Goal: Transaction & Acquisition: Purchase product/service

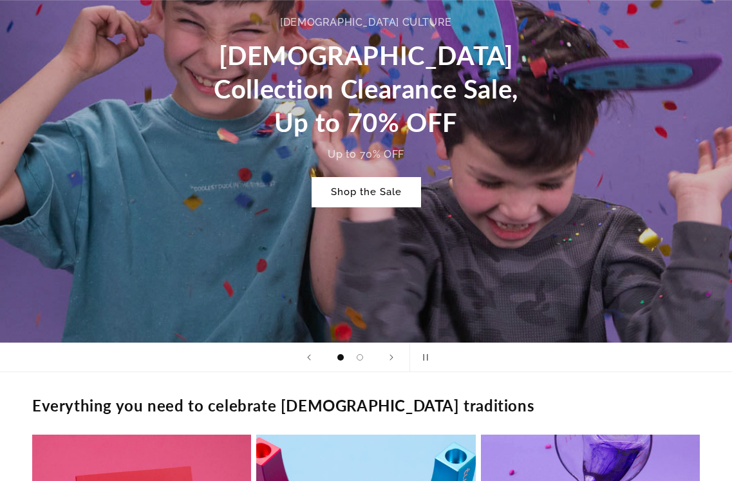
scroll to position [712, 0]
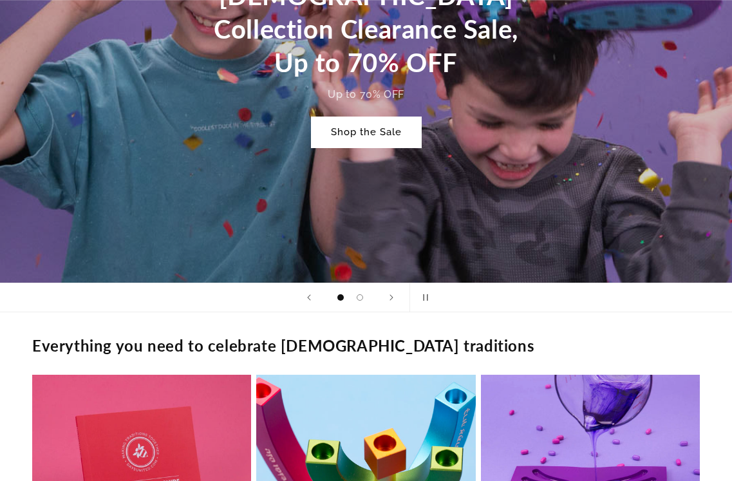
click at [383, 124] on link "Shop the Sale" at bounding box center [366, 132] width 109 height 30
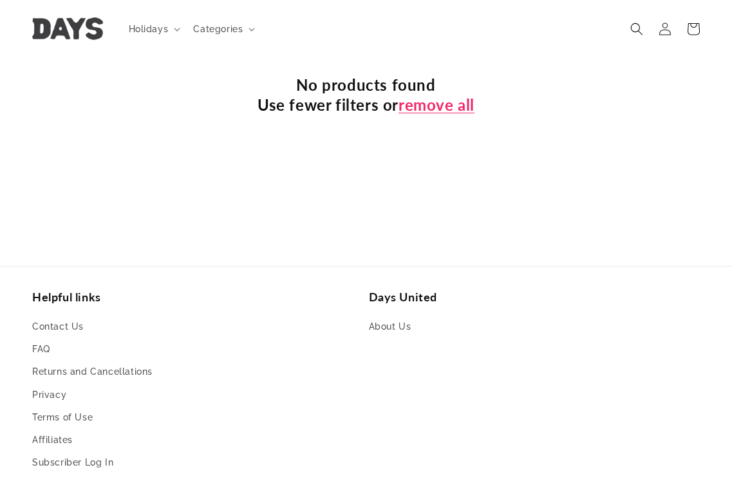
scroll to position [451, 0]
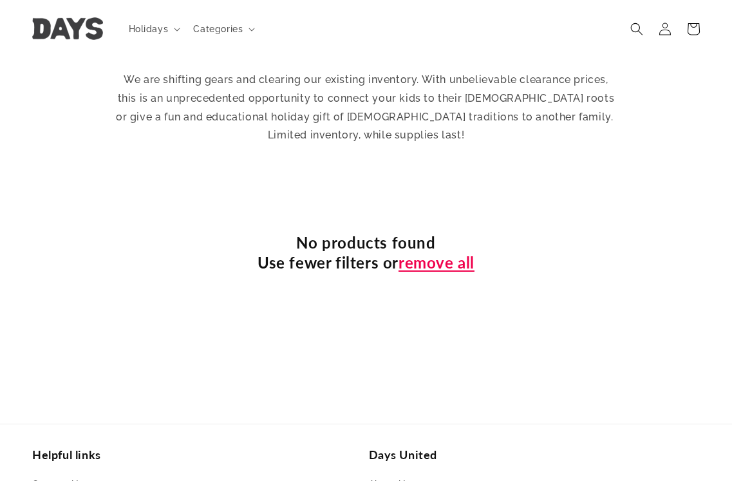
click at [462, 252] on link "remove all" at bounding box center [437, 262] width 76 height 20
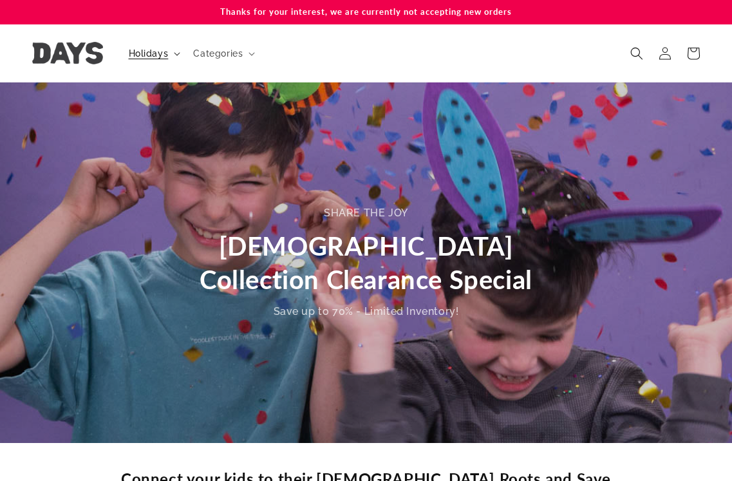
click at [169, 61] on summary "Holidays" at bounding box center [153, 53] width 65 height 27
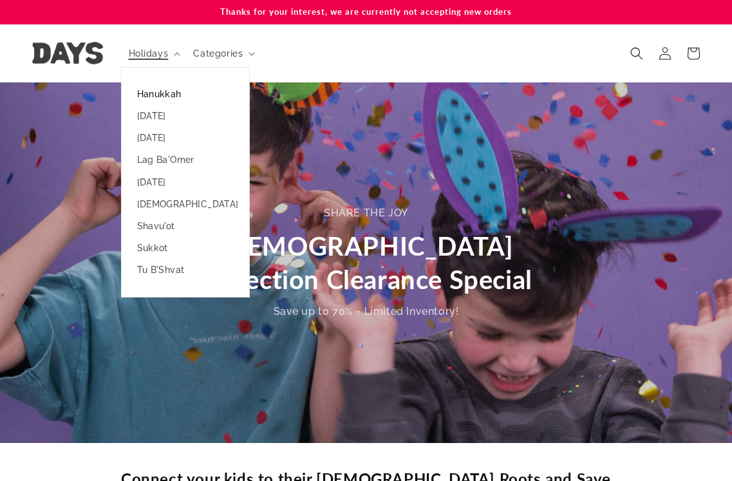
click at [173, 103] on link "Hanukkah" at bounding box center [186, 94] width 128 height 22
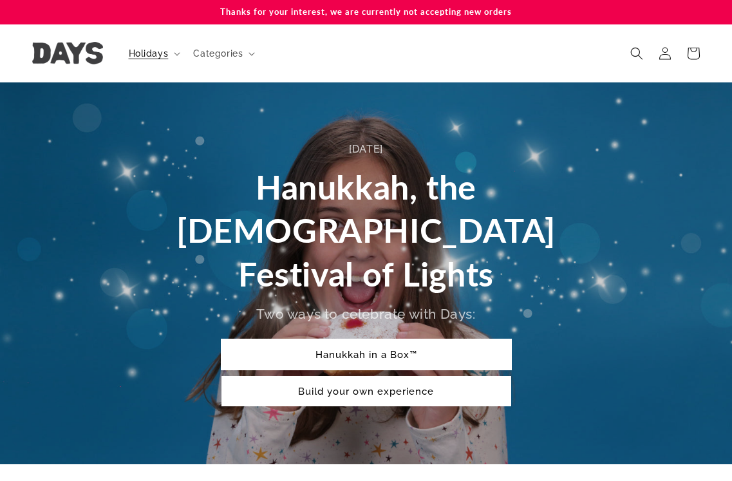
click at [424, 339] on link "Hanukkah in a Box™" at bounding box center [367, 354] width 290 height 30
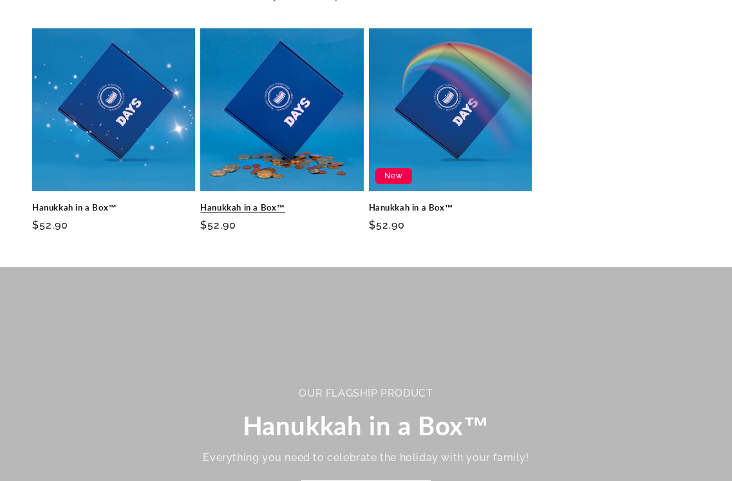
scroll to position [572, 0]
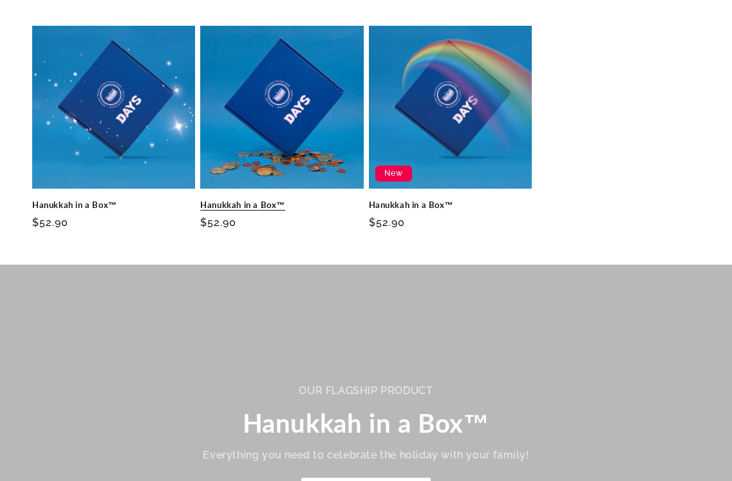
click at [305, 200] on link "Hanukkah in a Box™" at bounding box center [281, 205] width 163 height 11
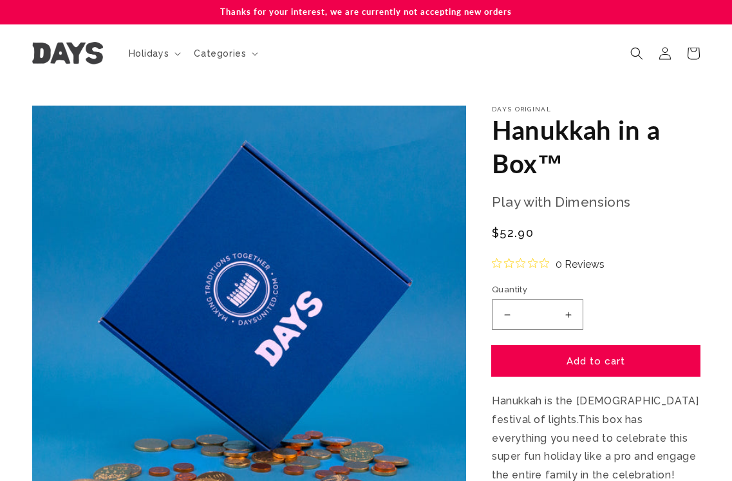
drag, startPoint x: 590, startPoint y: 376, endPoint x: 606, endPoint y: 354, distance: 27.3
click at [590, 374] on button "Add to cart" at bounding box center [596, 361] width 208 height 30
click at [606, 354] on button "Add to cart" at bounding box center [596, 361] width 208 height 30
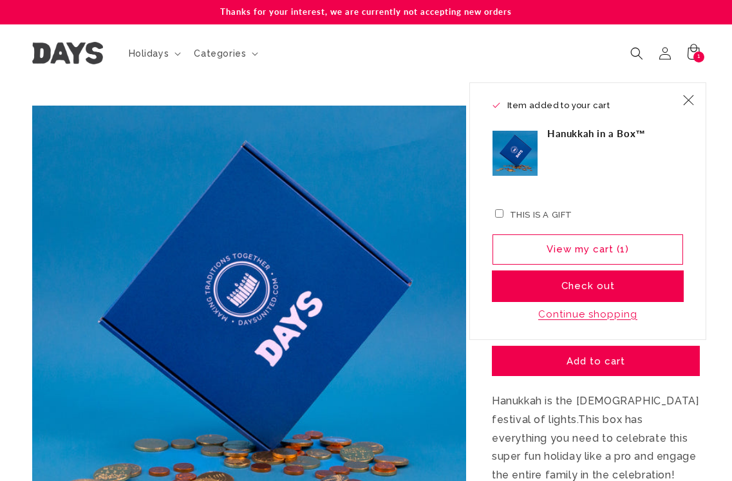
click at [609, 288] on button "Check out" at bounding box center [588, 286] width 191 height 30
